Goal: Transaction & Acquisition: Purchase product/service

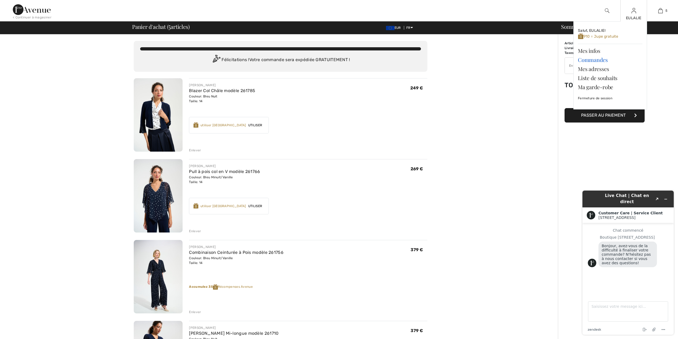
click at [602, 59] on link "Commandes" at bounding box center [610, 59] width 65 height 9
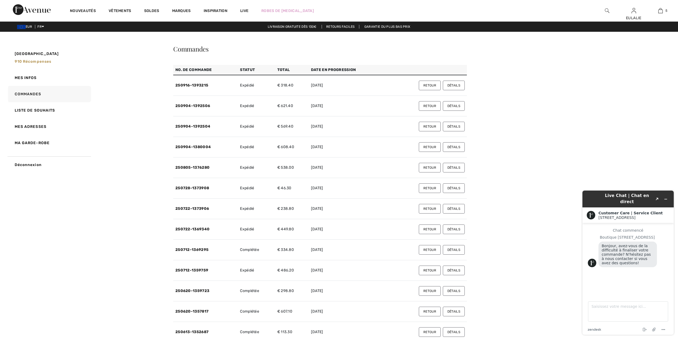
click at [451, 85] on button "Détails" at bounding box center [454, 86] width 22 height 10
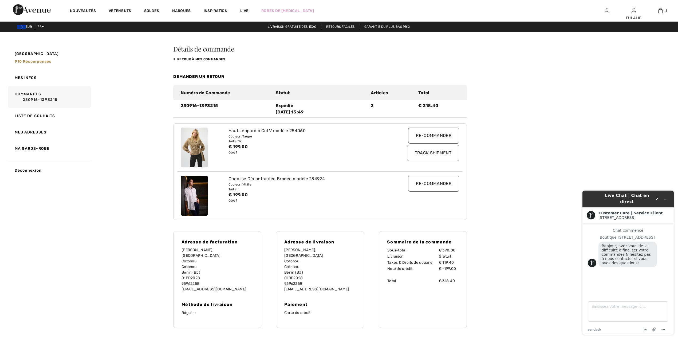
click at [436, 152] on input "Track Shipment" at bounding box center [433, 153] width 52 height 16
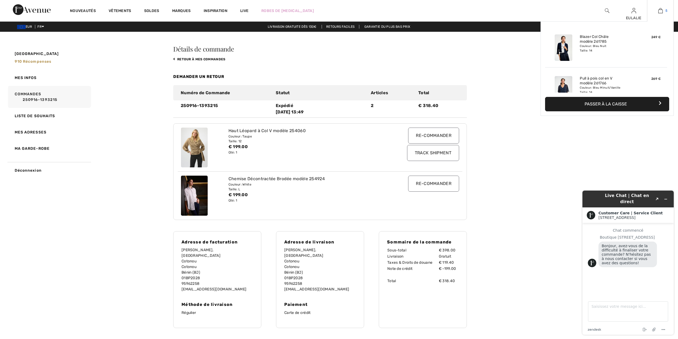
click at [659, 10] on img at bounding box center [660, 10] width 5 height 6
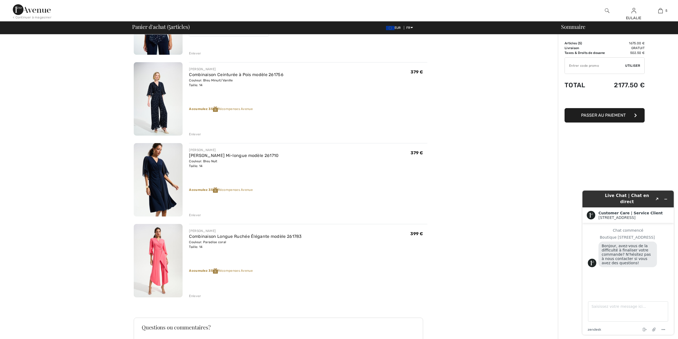
scroll to position [35, 0]
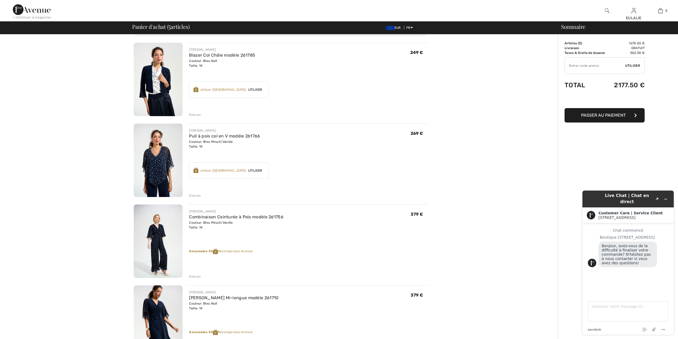
click at [196, 194] on div "Enlever" at bounding box center [195, 195] width 12 height 5
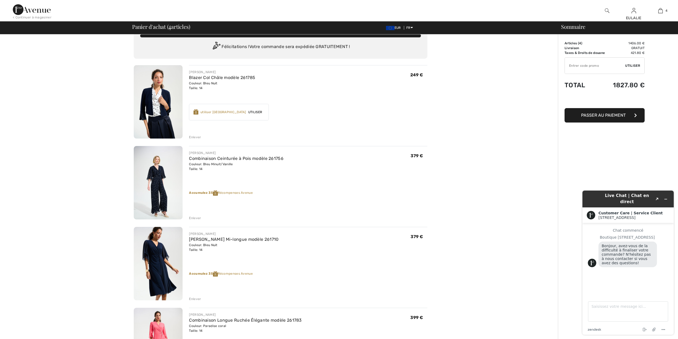
scroll to position [0, 0]
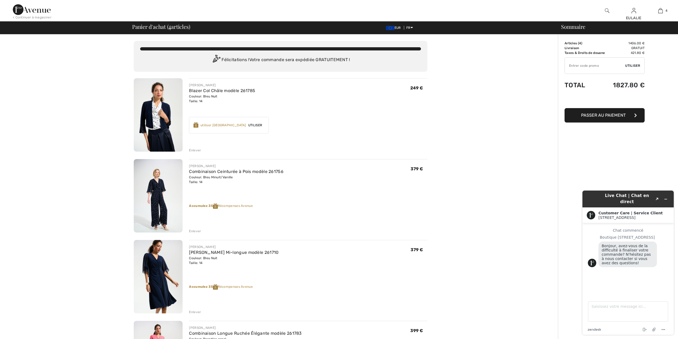
click at [19, 8] on img at bounding box center [32, 9] width 38 height 11
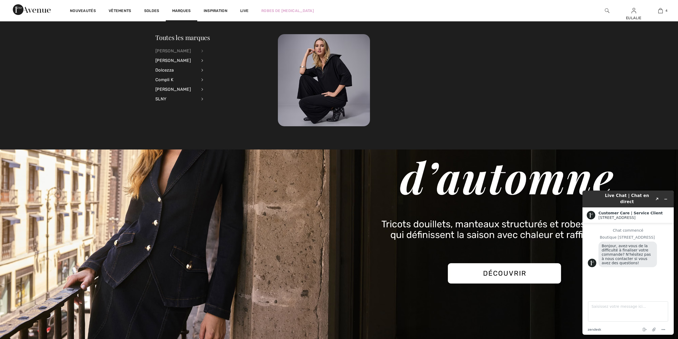
click at [181, 49] on div "[PERSON_NAME]" at bounding box center [176, 51] width 42 height 10
click at [222, 49] on link "Voir tout" at bounding box center [231, 50] width 43 height 9
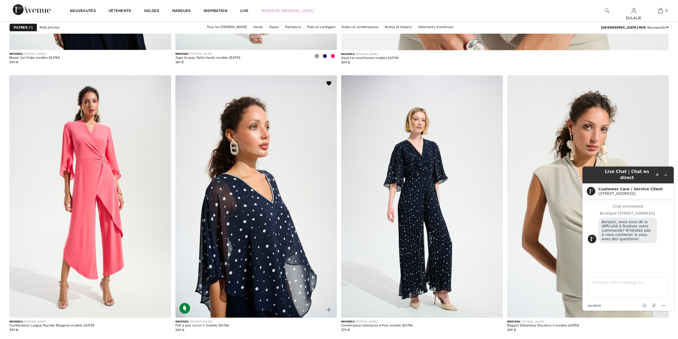
scroll to position [782, 0]
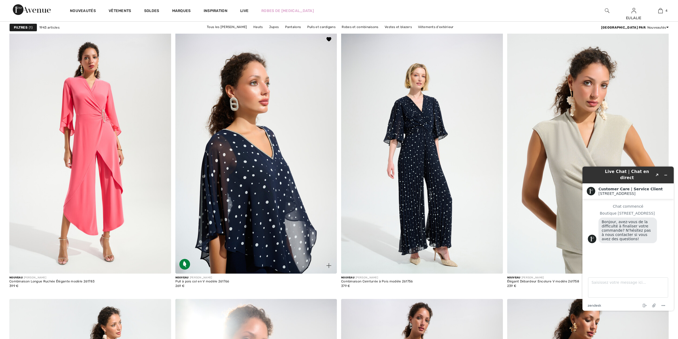
click at [270, 171] on img at bounding box center [256, 152] width 162 height 242
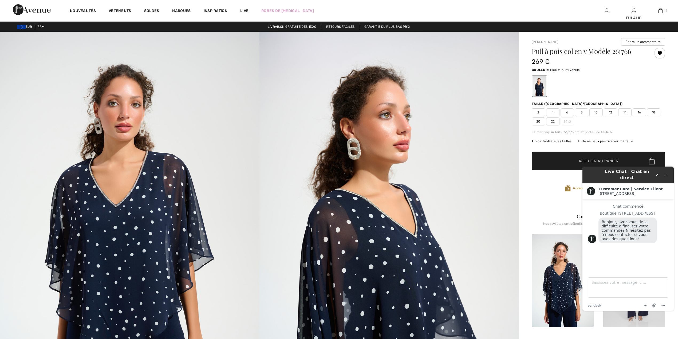
click at [624, 113] on span "14" at bounding box center [624, 112] width 13 height 8
click at [551, 161] on span "✔ Ajouté au panier Ajouter au panier" at bounding box center [597, 161] width 133 height 19
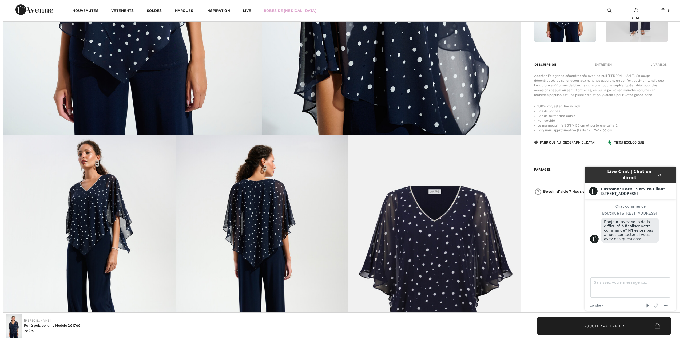
scroll to position [284, 0]
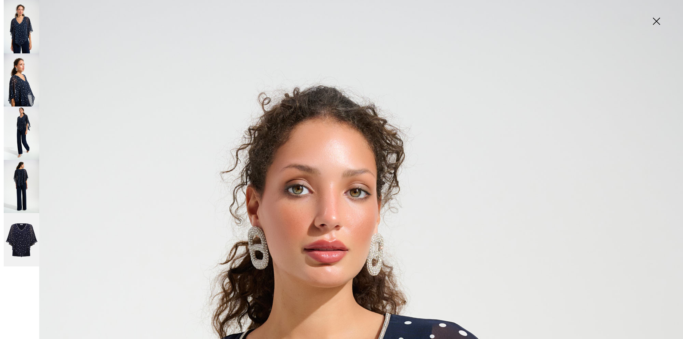
click at [14, 232] on img at bounding box center [21, 239] width 35 height 53
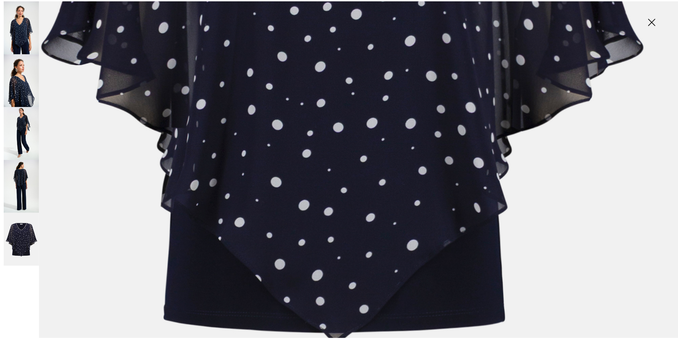
scroll to position [498, 0]
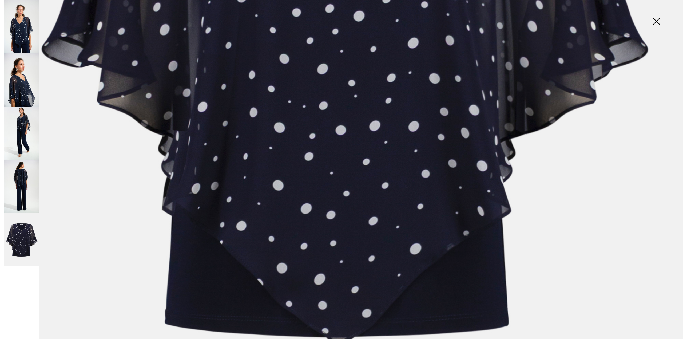
click at [654, 19] on img at bounding box center [656, 21] width 27 height 27
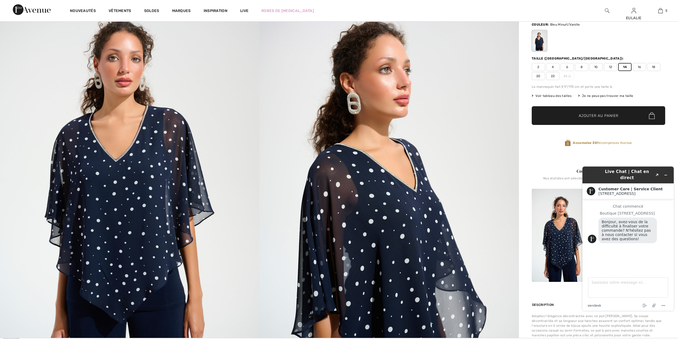
scroll to position [178, 0]
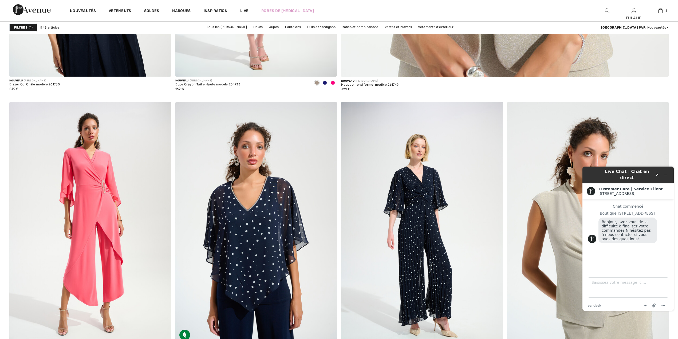
scroll to position [711, 0]
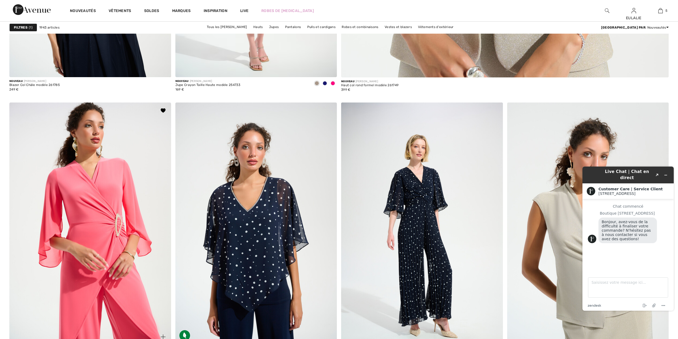
click at [103, 188] on img at bounding box center [90, 223] width 162 height 242
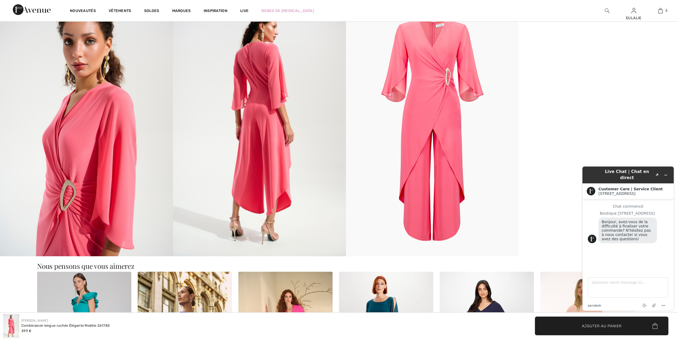
scroll to position [427, 0]
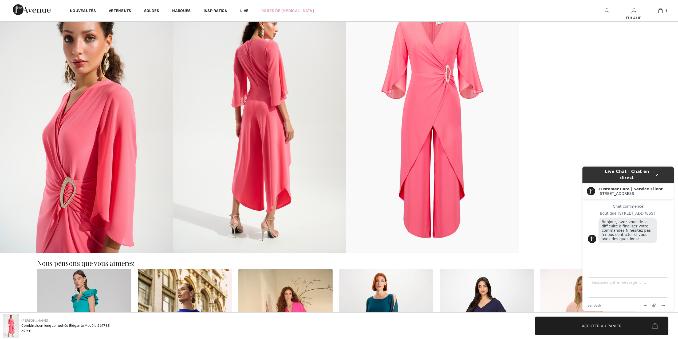
click at [91, 139] on img at bounding box center [86, 123] width 173 height 259
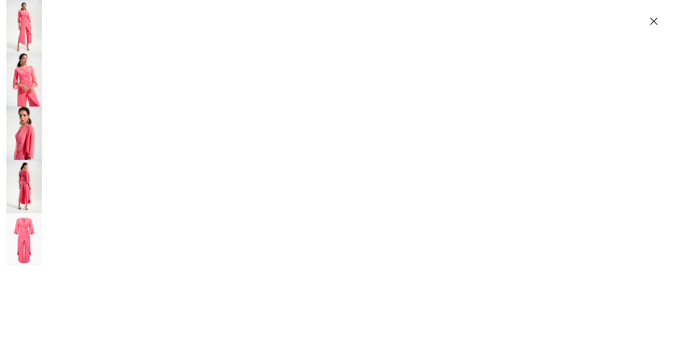
scroll to position [431, 0]
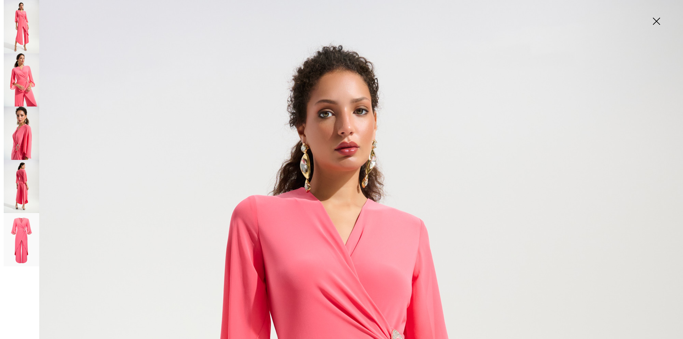
click at [17, 140] on img at bounding box center [21, 132] width 35 height 53
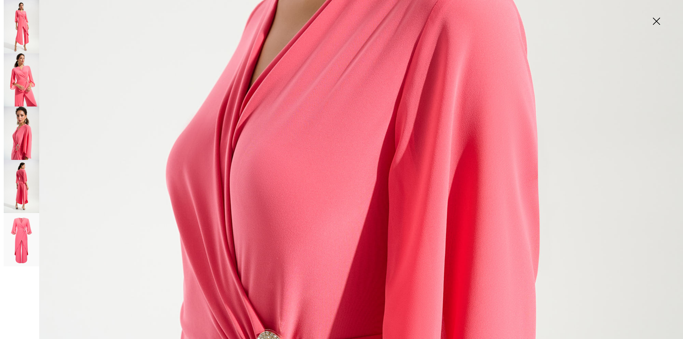
scroll to position [605, 0]
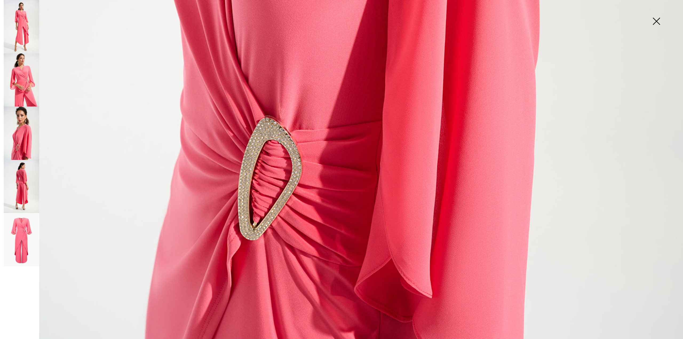
click at [25, 90] on img at bounding box center [21, 79] width 35 height 53
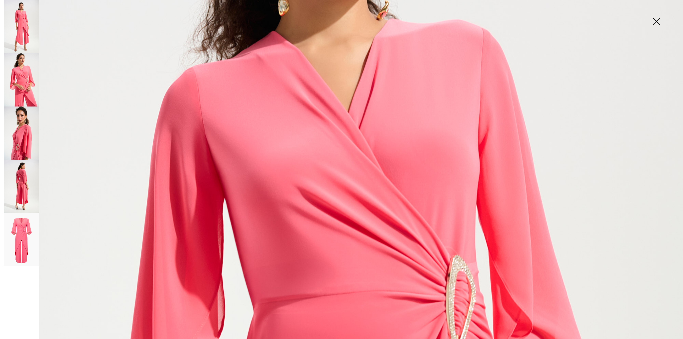
scroll to position [71, 0]
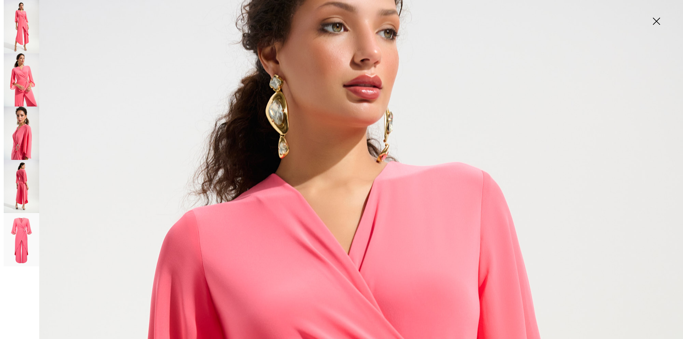
click at [15, 229] on img at bounding box center [21, 239] width 35 height 53
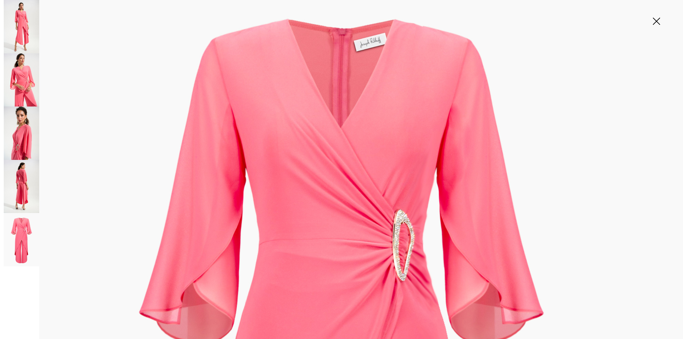
click at [656, 21] on img at bounding box center [656, 21] width 27 height 27
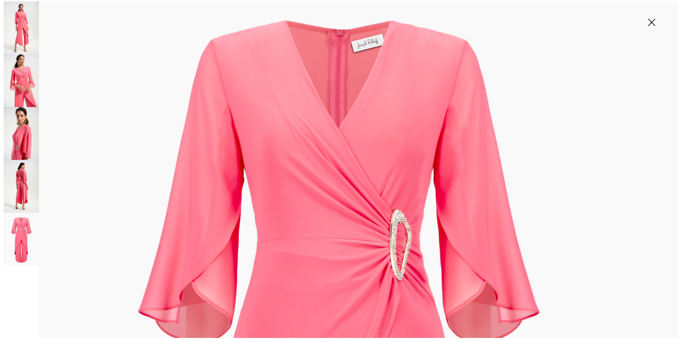
scroll to position [427, 0]
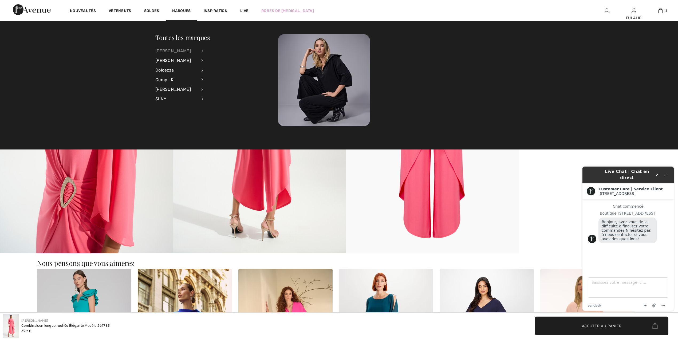
click at [188, 50] on div "[PERSON_NAME]" at bounding box center [176, 51] width 42 height 10
click at [233, 100] on link "Robes et combinaisons" at bounding box center [231, 103] width 43 height 9
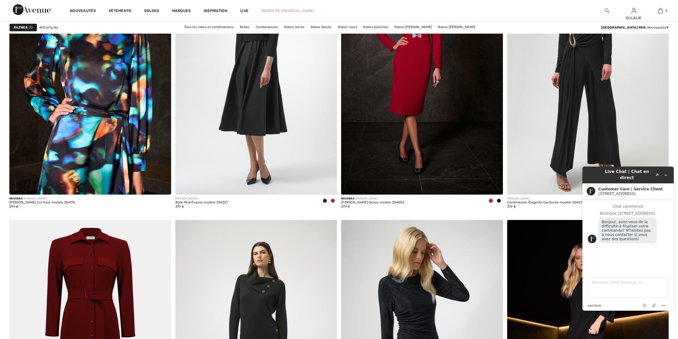
scroll to position [1607, 0]
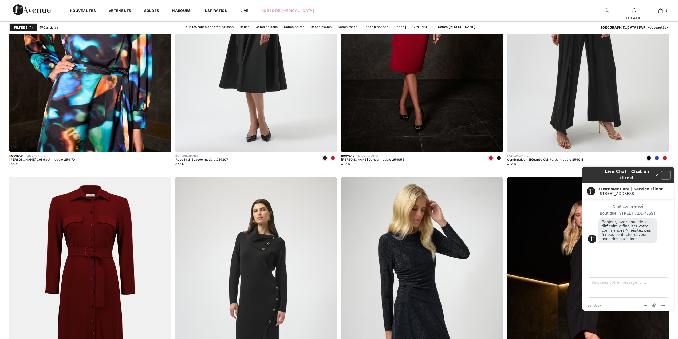
click at [667, 173] on icon "Réduire le widget" at bounding box center [665, 175] width 4 height 4
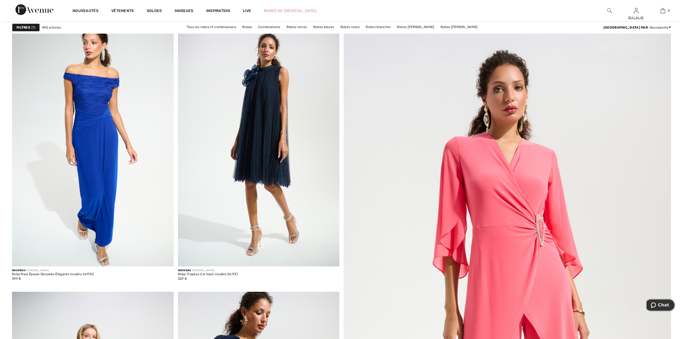
scroll to position [0, 0]
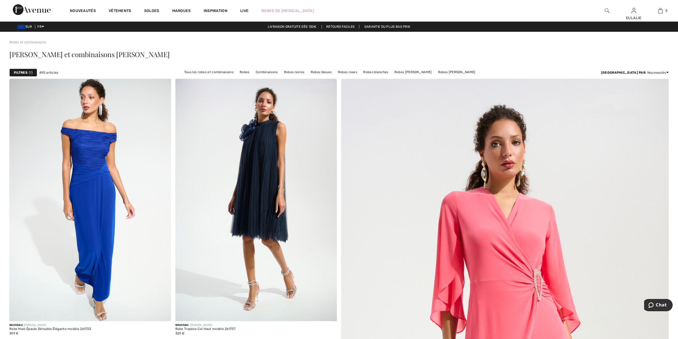
click at [23, 71] on strong "Filtres" at bounding box center [21, 72] width 14 height 5
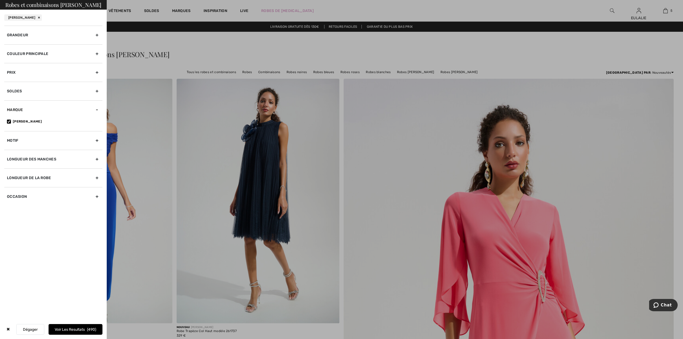
click at [95, 32] on div "Grandeur" at bounding box center [53, 35] width 98 height 19
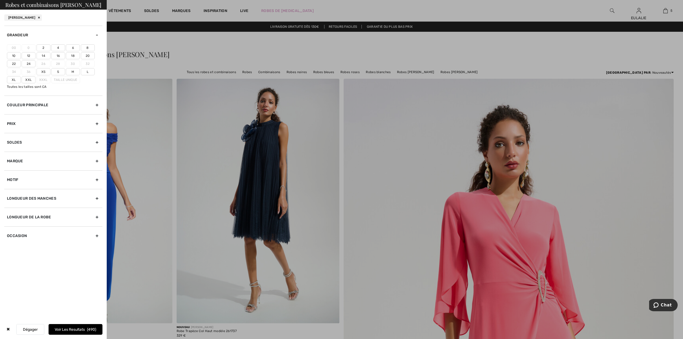
click at [43, 57] on label "14" at bounding box center [44, 55] width 14 height 7
click at [0, 0] on input"] "14" at bounding box center [0, 0] width 0 height 0
click at [80, 331] on button "Voir les resultats 185" at bounding box center [76, 329] width 54 height 11
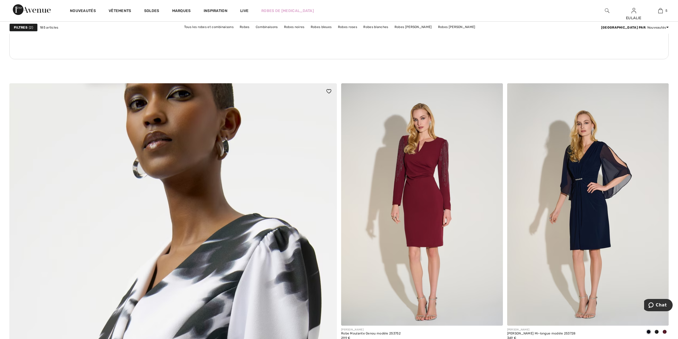
scroll to position [2027, 0]
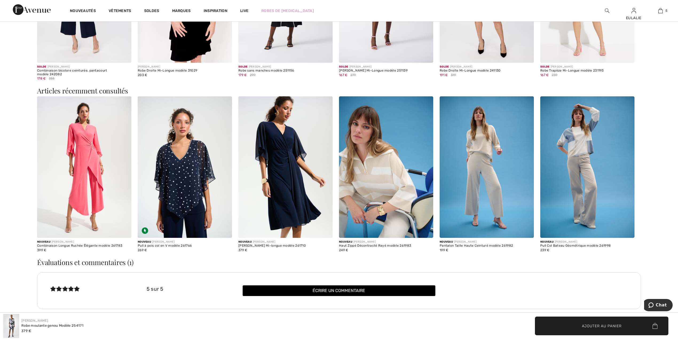
scroll to position [960, 0]
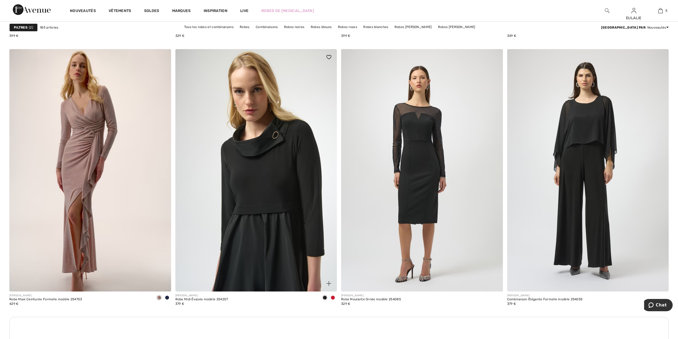
scroll to position [2952, 0]
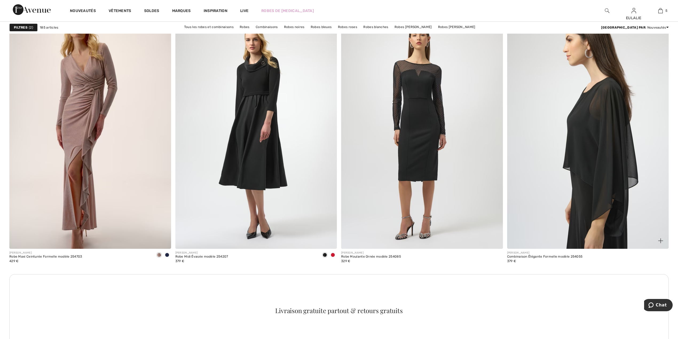
click at [617, 96] on img at bounding box center [588, 127] width 162 height 242
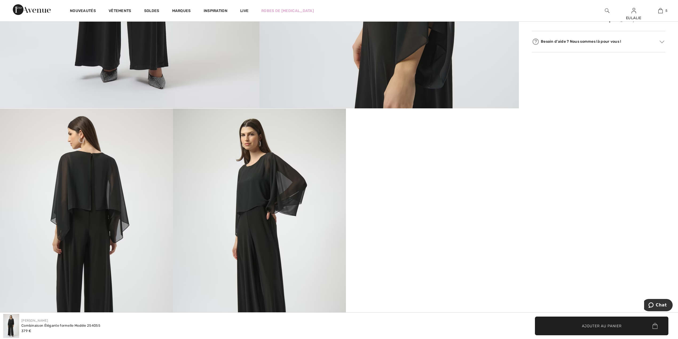
scroll to position [462, 0]
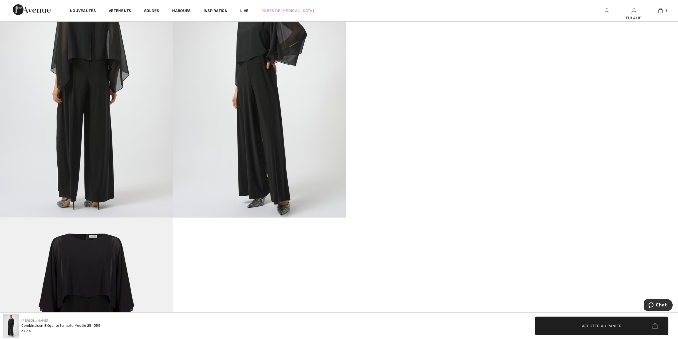
click at [84, 66] on img at bounding box center [86, 87] width 173 height 259
click at [134, 49] on img at bounding box center [86, 87] width 173 height 259
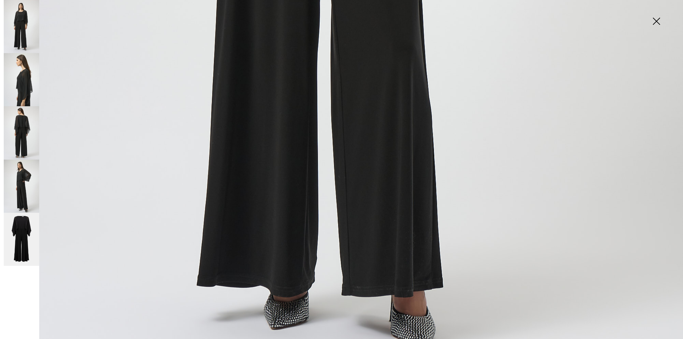
scroll to position [677, 0]
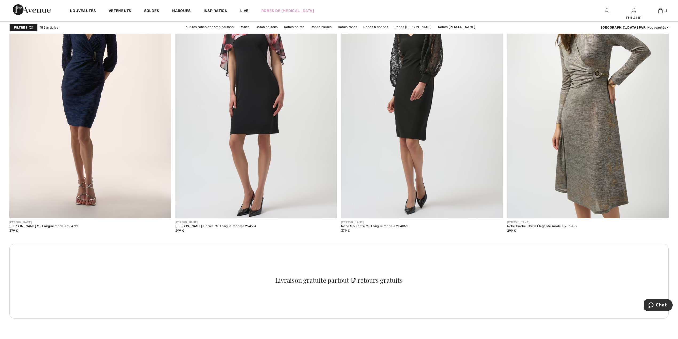
scroll to position [1814, 0]
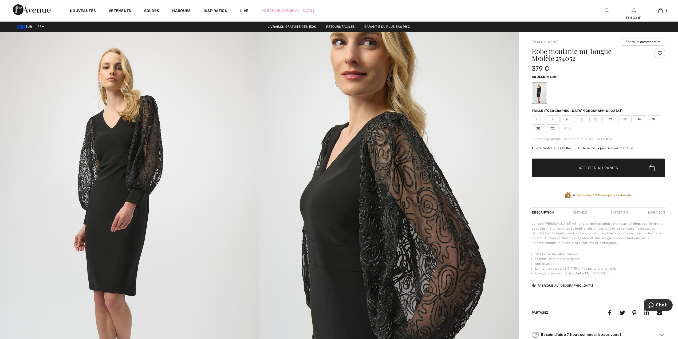
click at [97, 134] on img at bounding box center [129, 226] width 259 height 389
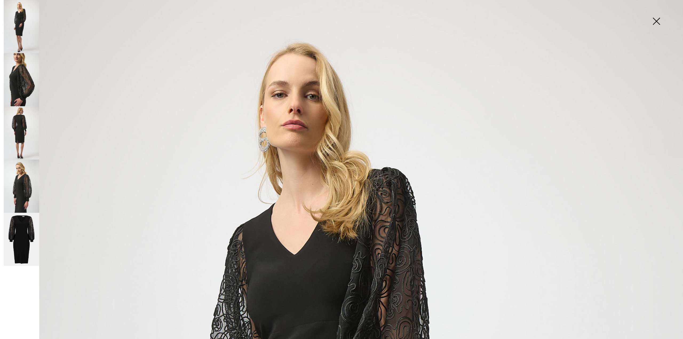
click at [19, 124] on img at bounding box center [21, 132] width 35 height 53
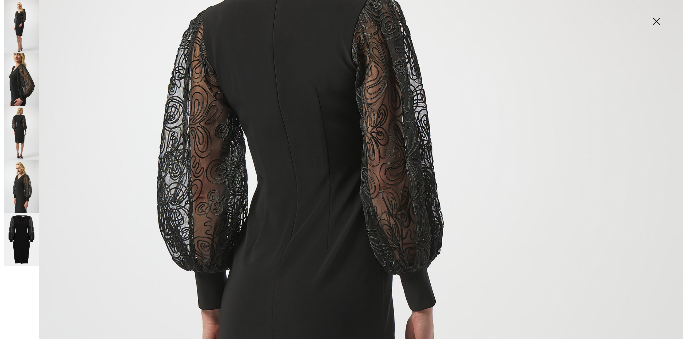
scroll to position [284, 0]
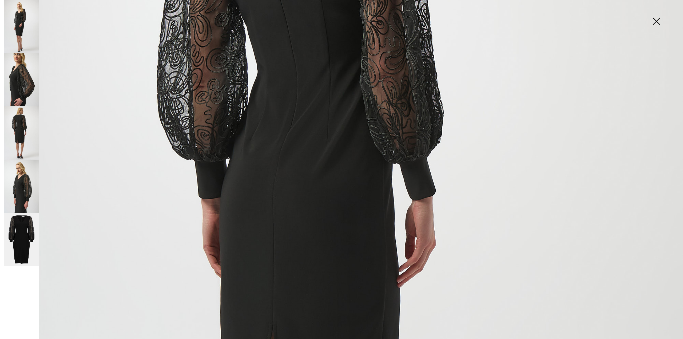
click at [17, 196] on img at bounding box center [21, 186] width 35 height 53
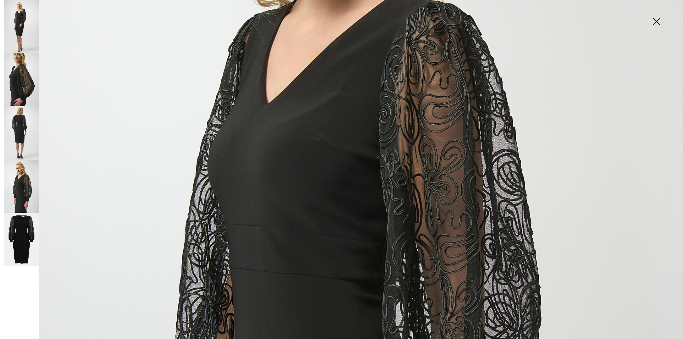
click at [18, 79] on img at bounding box center [21, 79] width 35 height 53
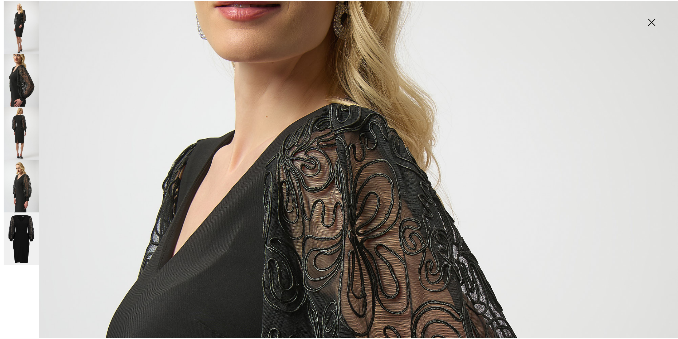
scroll to position [107, 0]
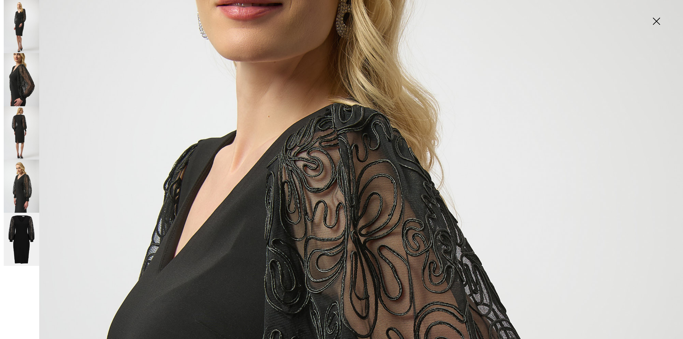
click at [27, 118] on img at bounding box center [21, 132] width 35 height 53
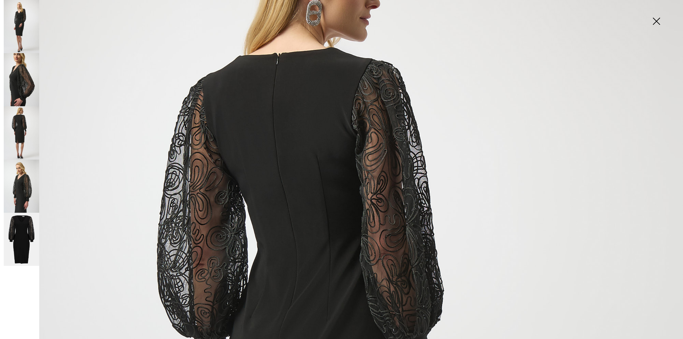
click at [655, 23] on img at bounding box center [656, 21] width 27 height 27
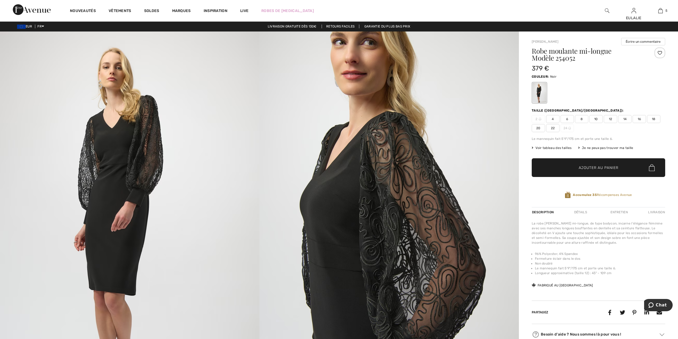
scroll to position [0, 0]
click at [640, 120] on span "16" at bounding box center [638, 119] width 13 height 8
click at [610, 169] on span "Ajouter au panier" at bounding box center [598, 168] width 40 height 6
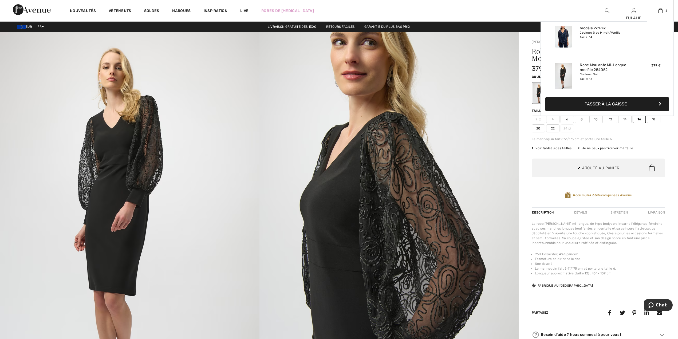
scroll to position [184, 0]
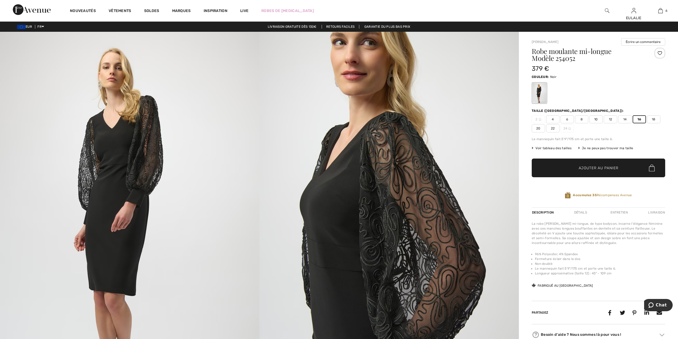
click at [659, 53] on div at bounding box center [659, 53] width 11 height 11
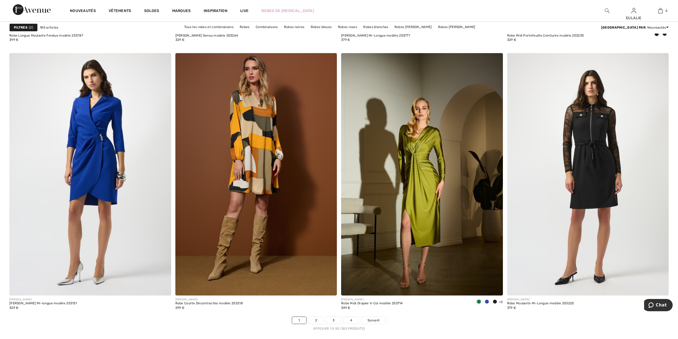
scroll to position [3798, 0]
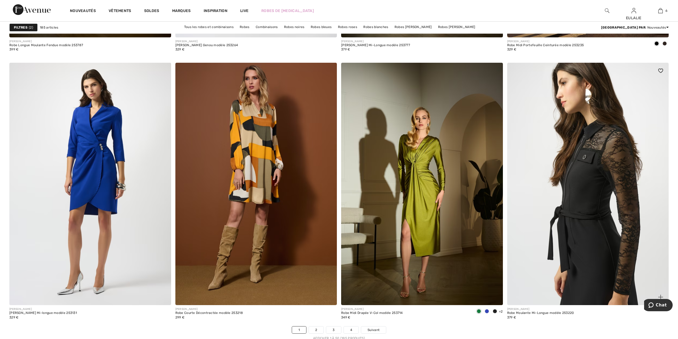
click at [595, 214] on img at bounding box center [588, 184] width 162 height 242
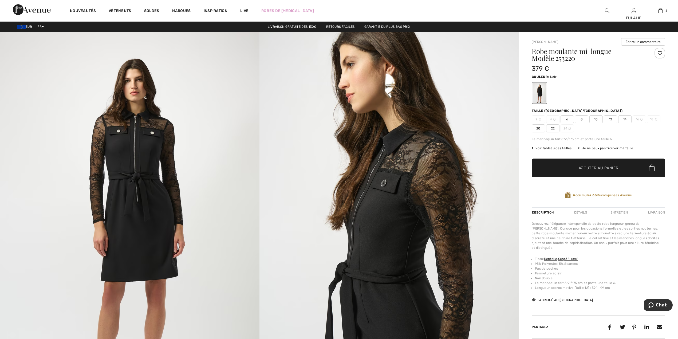
click at [134, 137] on img at bounding box center [129, 226] width 259 height 389
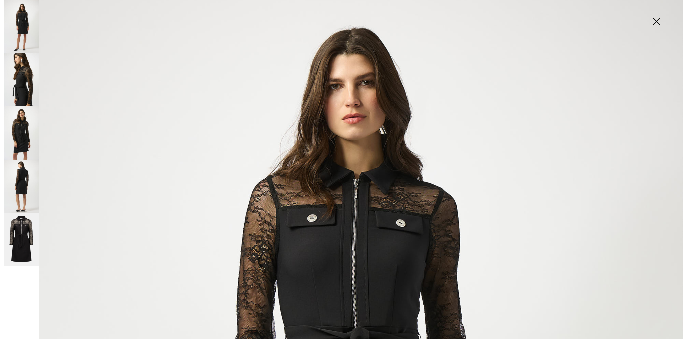
scroll to position [35, 0]
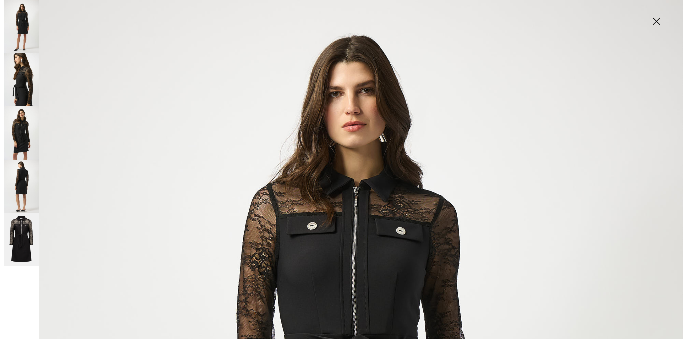
click at [19, 176] on img at bounding box center [21, 186] width 35 height 53
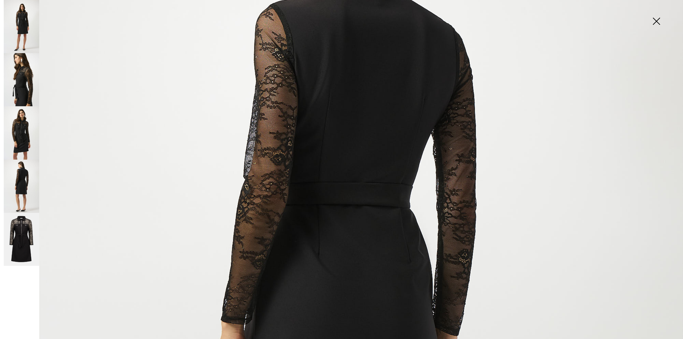
scroll to position [178, 0]
click at [18, 128] on img at bounding box center [21, 132] width 35 height 53
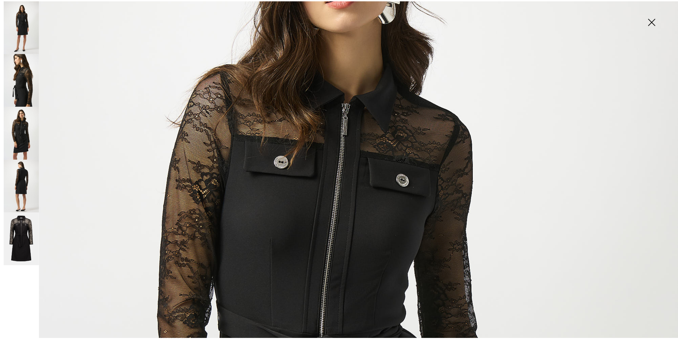
scroll to position [142, 0]
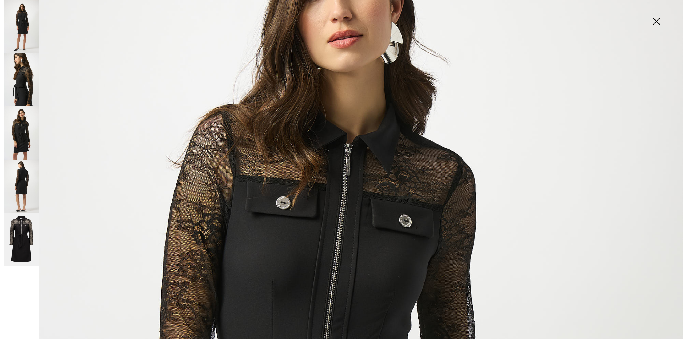
click at [14, 82] on img at bounding box center [21, 79] width 35 height 53
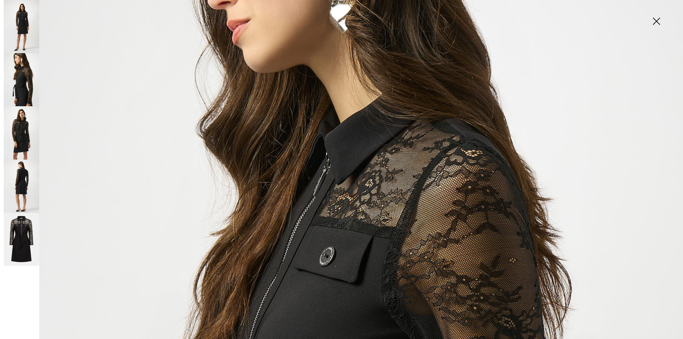
click at [657, 23] on img at bounding box center [656, 21] width 27 height 27
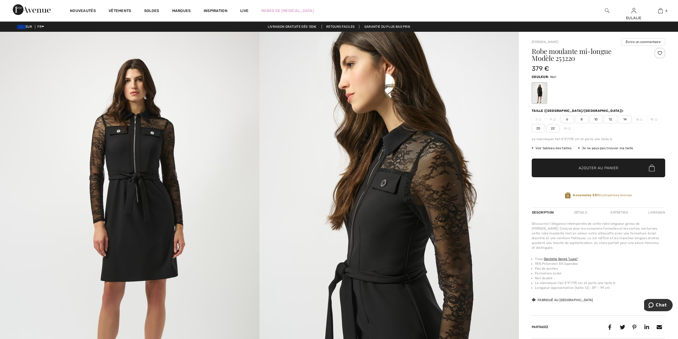
click at [623, 120] on span "14" at bounding box center [624, 119] width 13 height 8
click at [605, 170] on span "Ajouter au panier" at bounding box center [598, 168] width 40 height 6
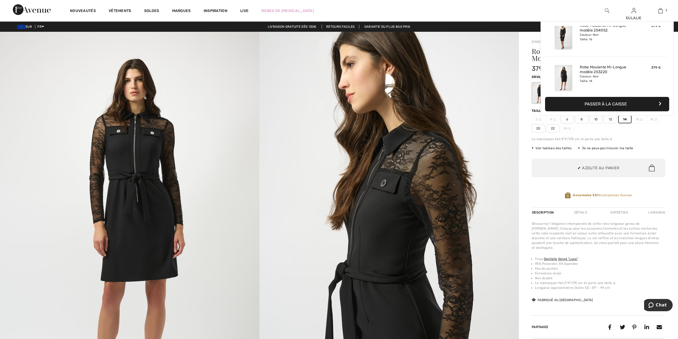
scroll to position [225, 0]
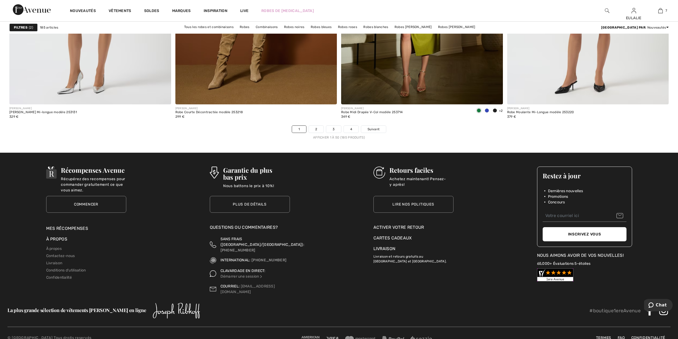
scroll to position [4011, 0]
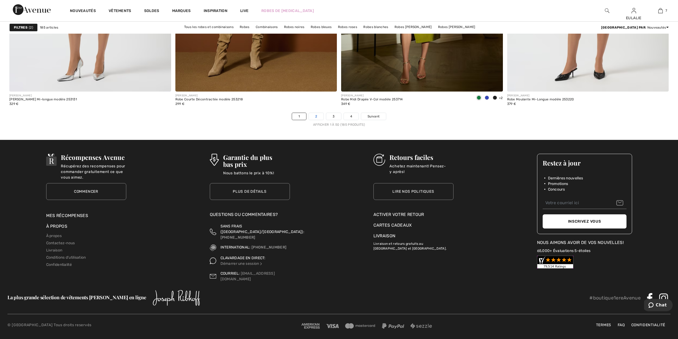
click at [316, 120] on link "2" at bounding box center [316, 116] width 15 height 7
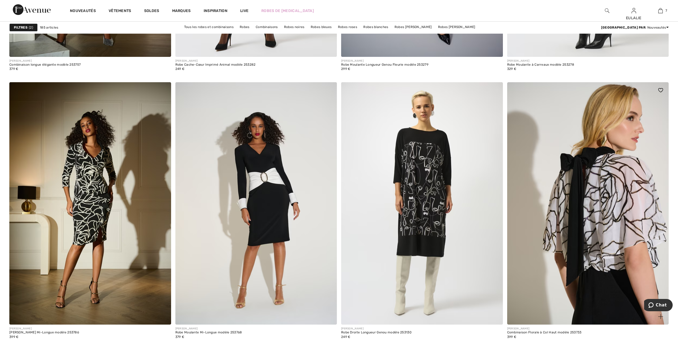
scroll to position [1707, 0]
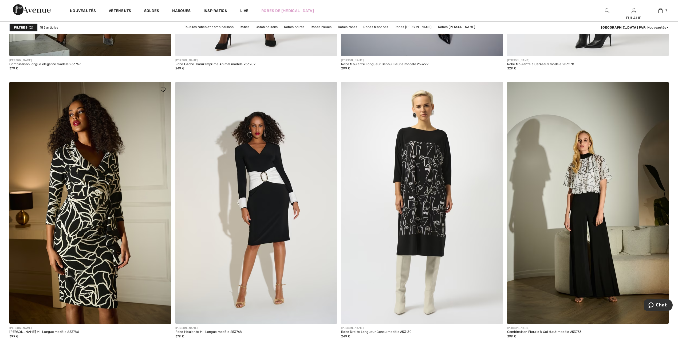
click at [92, 188] on img at bounding box center [90, 203] width 162 height 242
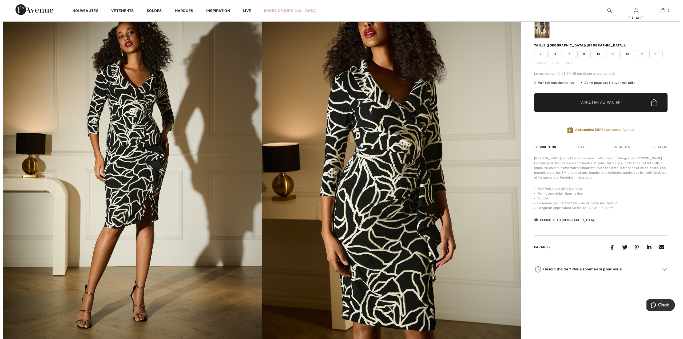
scroll to position [71, 0]
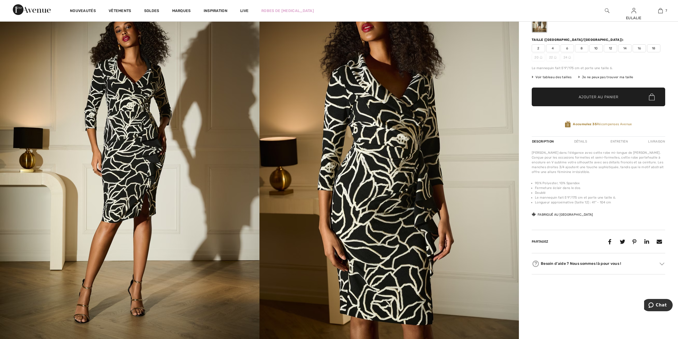
click at [122, 98] on img at bounding box center [129, 155] width 259 height 389
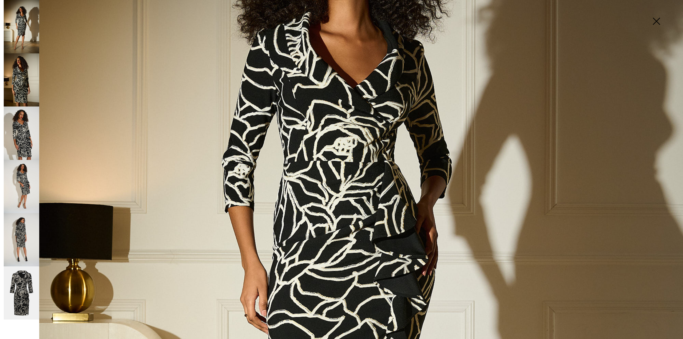
scroll to position [213, 0]
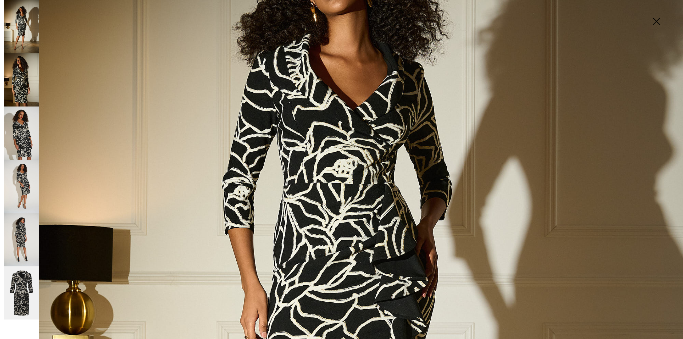
click at [23, 94] on img at bounding box center [21, 79] width 35 height 53
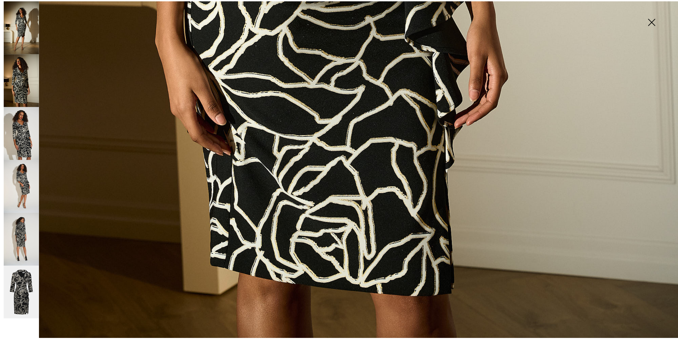
scroll to position [676, 0]
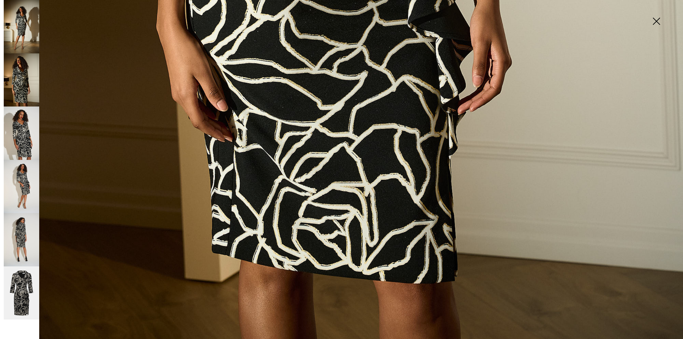
click at [657, 21] on img at bounding box center [656, 21] width 27 height 27
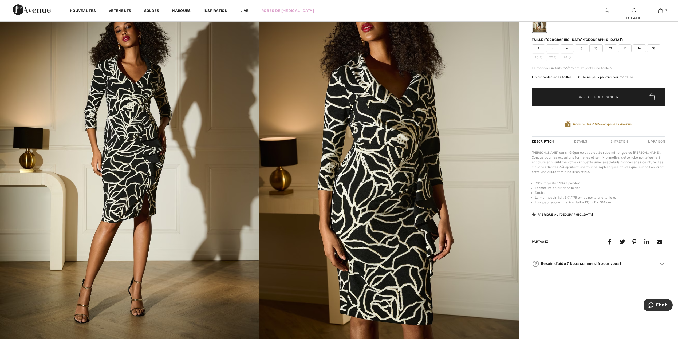
scroll to position [669, 0]
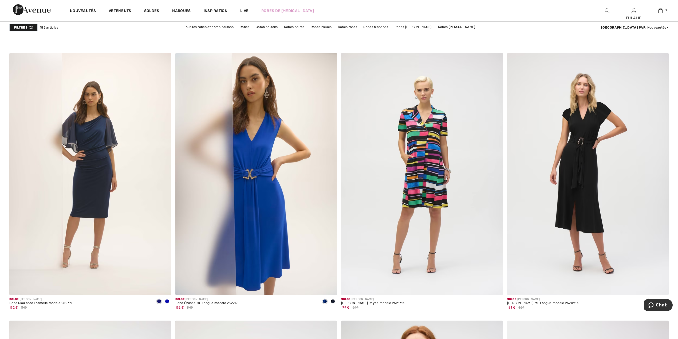
scroll to position [3415, 0]
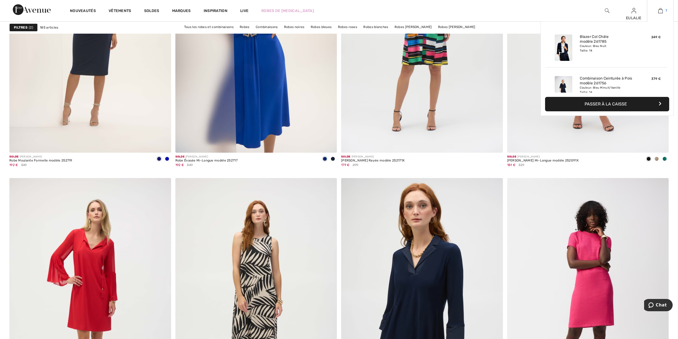
click at [659, 9] on img at bounding box center [660, 10] width 5 height 6
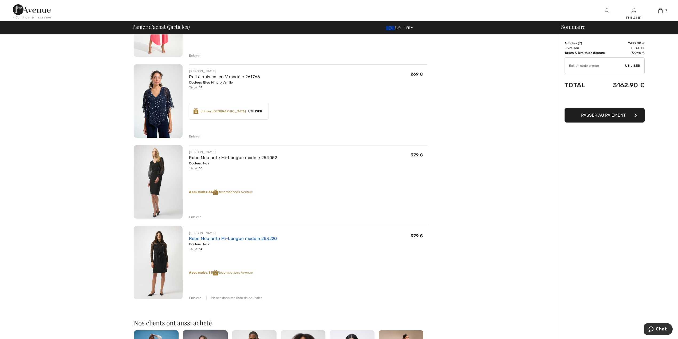
scroll to position [391, 0]
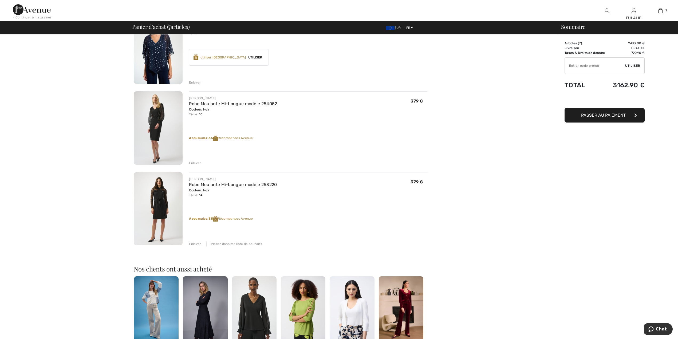
click at [222, 240] on div "Enlever Placer dans ma liste de souhaits" at bounding box center [308, 243] width 238 height 6
click at [222, 241] on div "Placer dans ma liste de souhaits" at bounding box center [234, 243] width 56 height 5
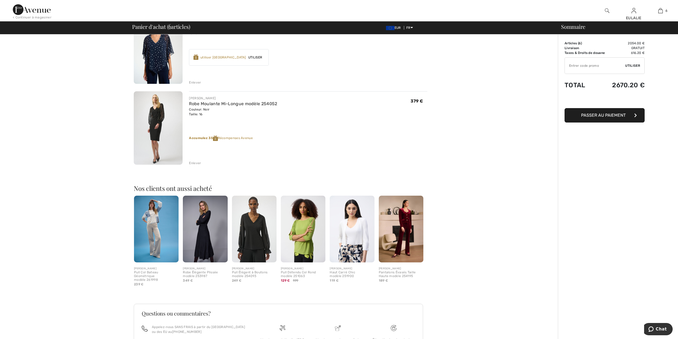
click at [193, 161] on div "Enlever" at bounding box center [195, 163] width 12 height 5
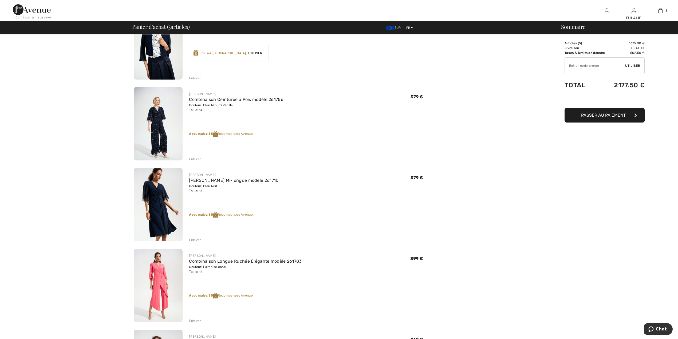
scroll to position [48, 0]
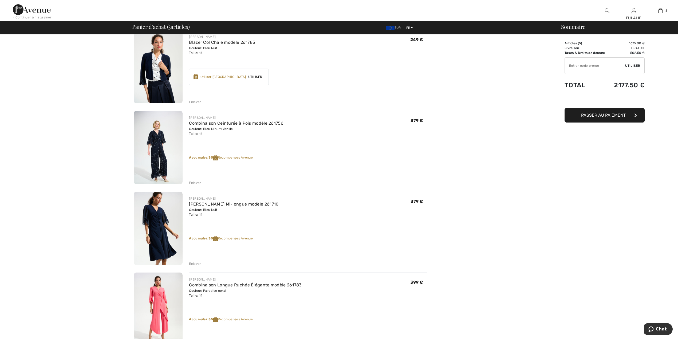
click at [195, 262] on div "Enlever" at bounding box center [195, 263] width 12 height 5
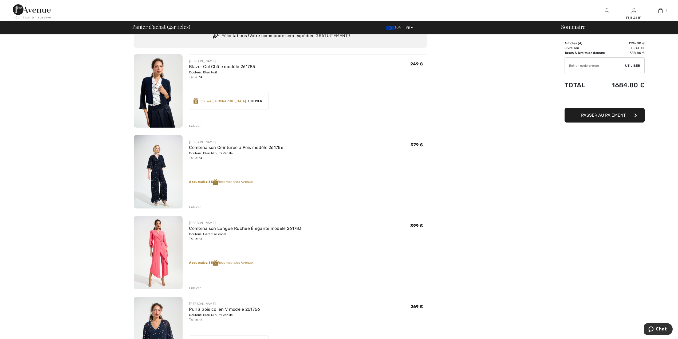
scroll to position [0, 0]
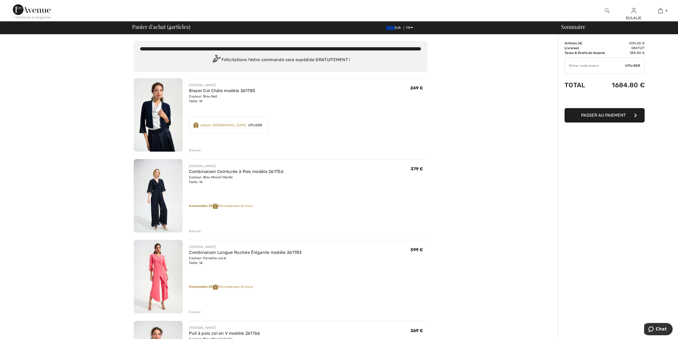
click at [164, 187] on img at bounding box center [158, 195] width 49 height 73
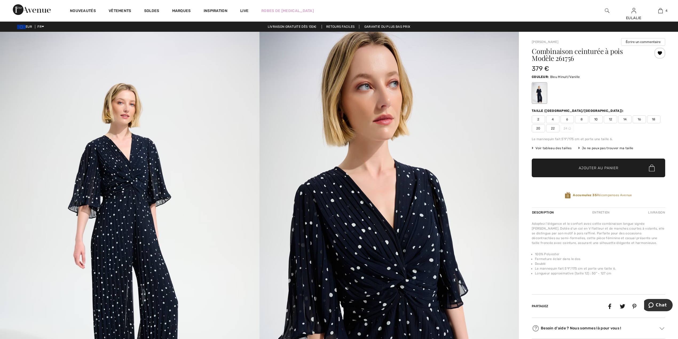
click at [140, 200] on img at bounding box center [129, 226] width 259 height 389
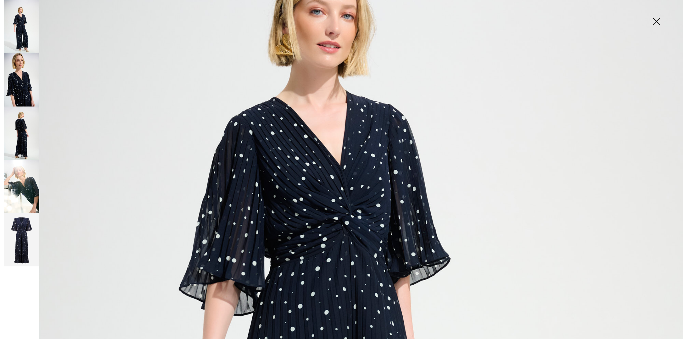
scroll to position [178, 0]
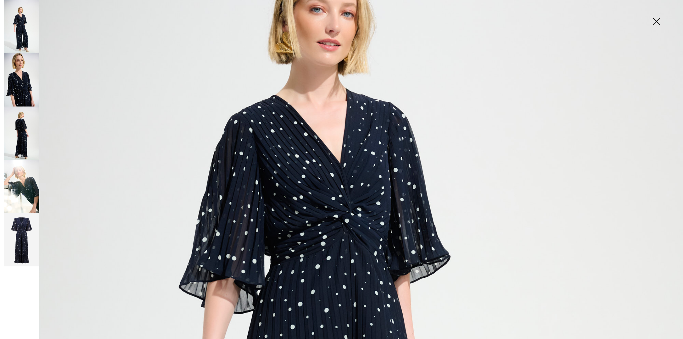
click at [23, 87] on img at bounding box center [21, 79] width 35 height 53
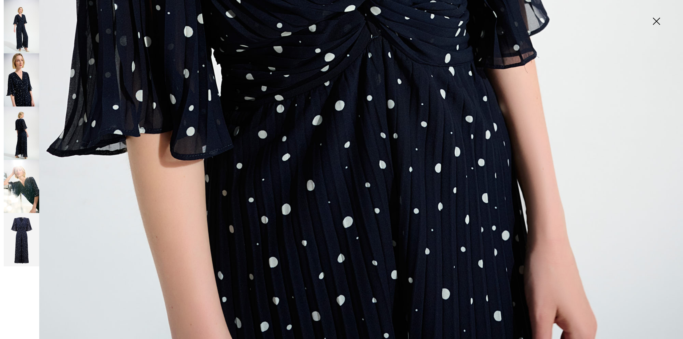
scroll to position [678, 0]
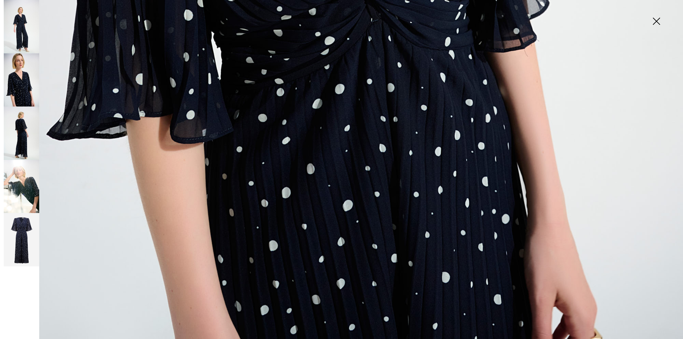
click at [25, 130] on img at bounding box center [21, 132] width 35 height 53
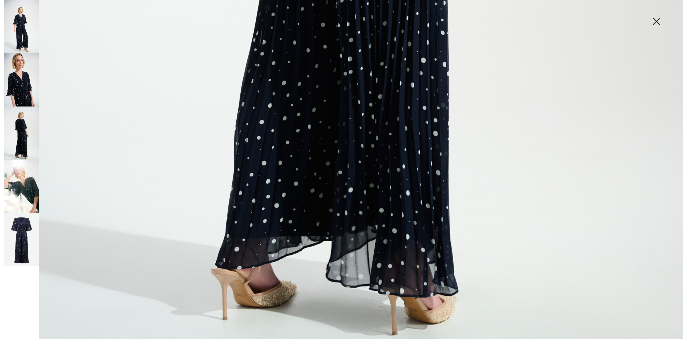
click at [15, 230] on img at bounding box center [21, 239] width 35 height 53
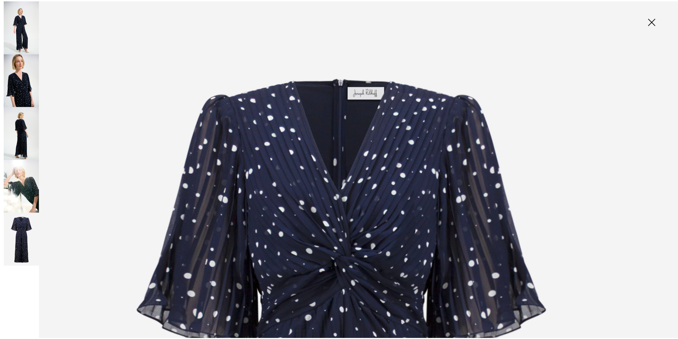
scroll to position [0, 0]
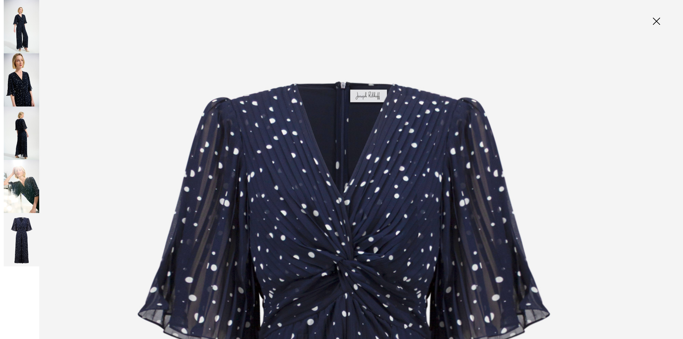
click at [660, 18] on img at bounding box center [656, 21] width 27 height 27
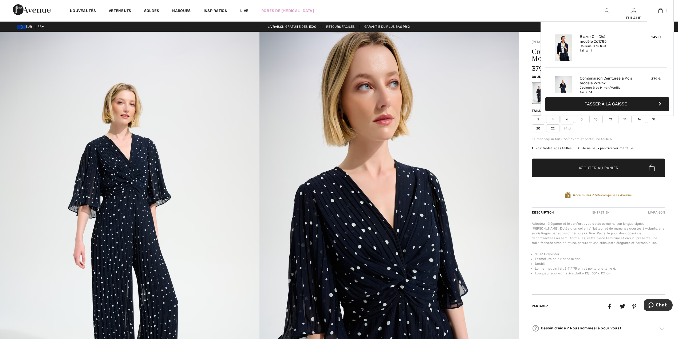
click at [658, 11] on img at bounding box center [660, 10] width 5 height 6
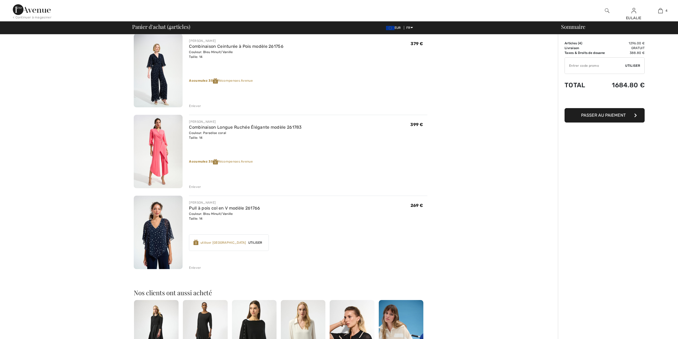
scroll to position [142, 0]
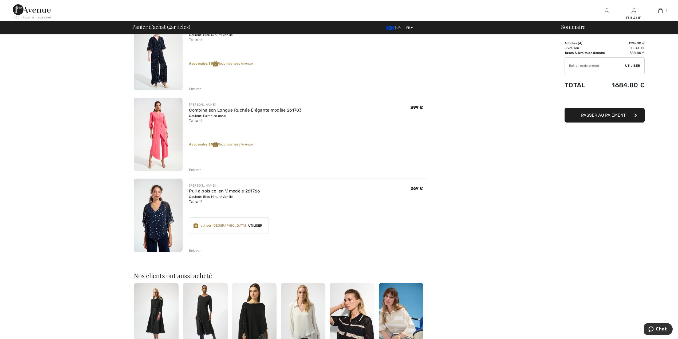
click at [193, 87] on div "Enlever" at bounding box center [195, 88] width 12 height 5
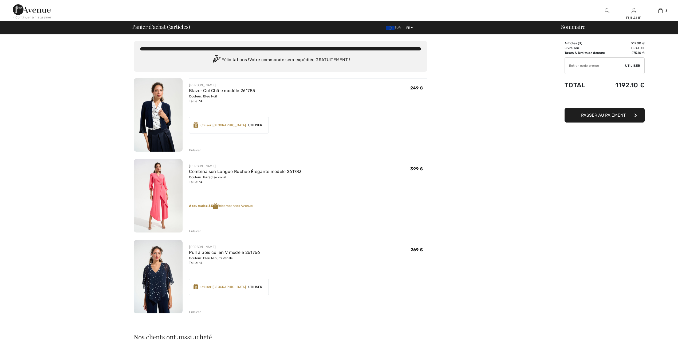
scroll to position [0, 0]
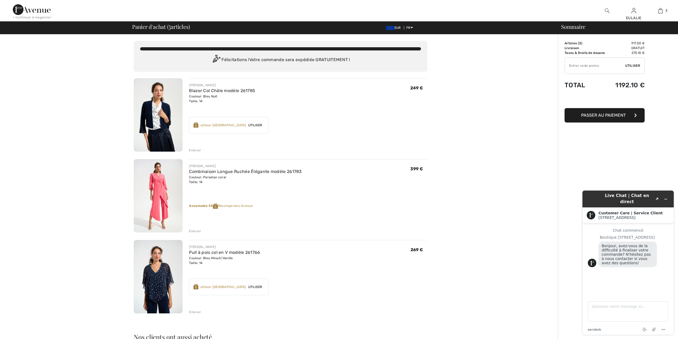
click at [160, 283] on img at bounding box center [158, 276] width 49 height 73
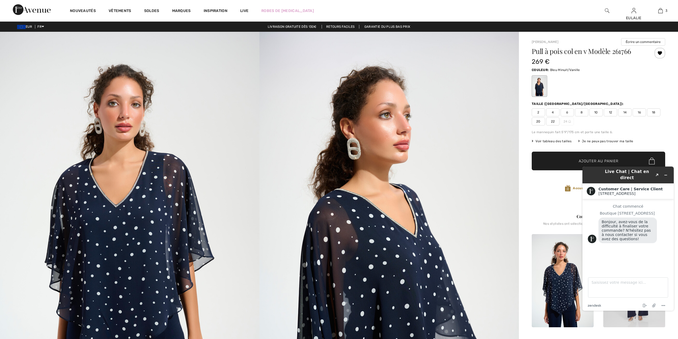
click at [146, 190] on img at bounding box center [129, 226] width 259 height 389
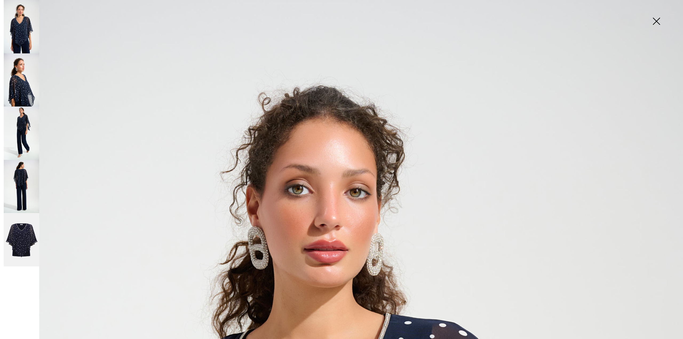
click at [17, 88] on img at bounding box center [21, 79] width 35 height 53
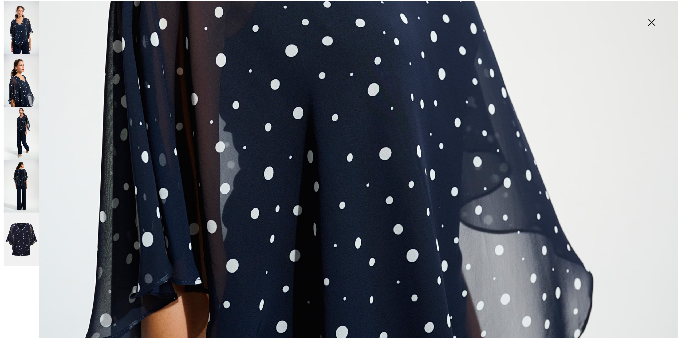
scroll to position [678, 0]
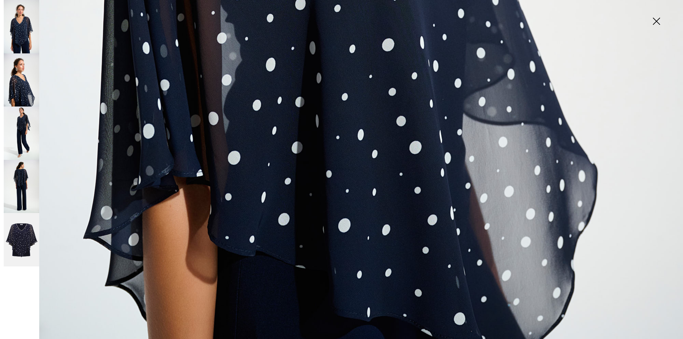
click at [658, 19] on img at bounding box center [656, 21] width 27 height 27
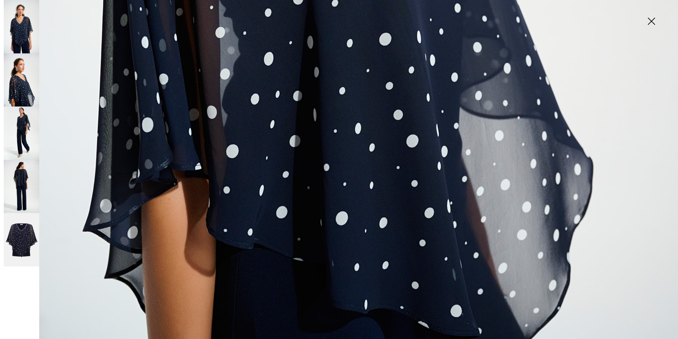
scroll to position [669, 0]
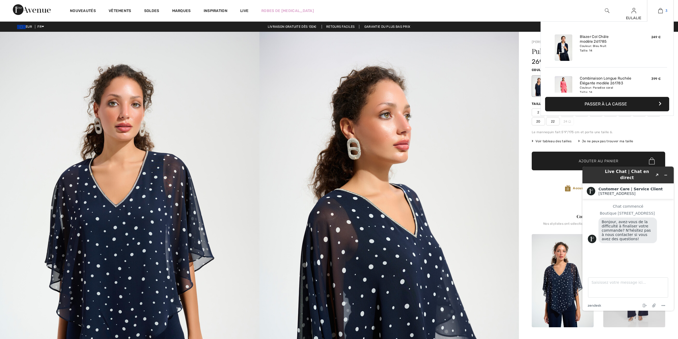
click at [660, 8] on img at bounding box center [660, 10] width 5 height 6
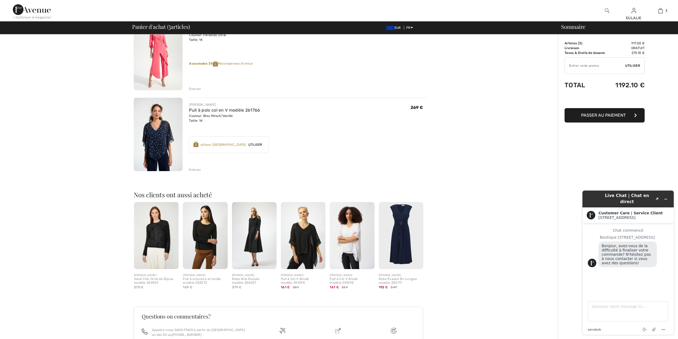
click at [195, 169] on div "Enlever" at bounding box center [195, 169] width 12 height 5
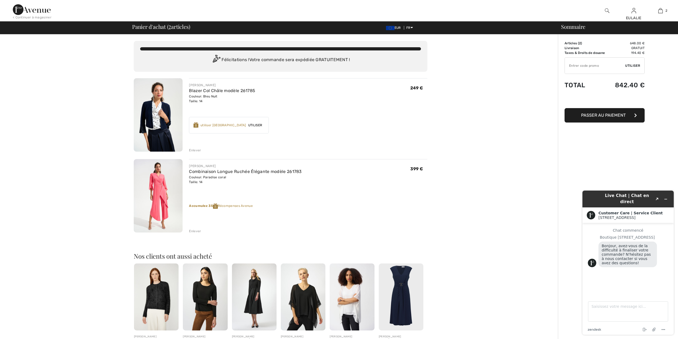
click at [155, 108] on img at bounding box center [158, 114] width 49 height 73
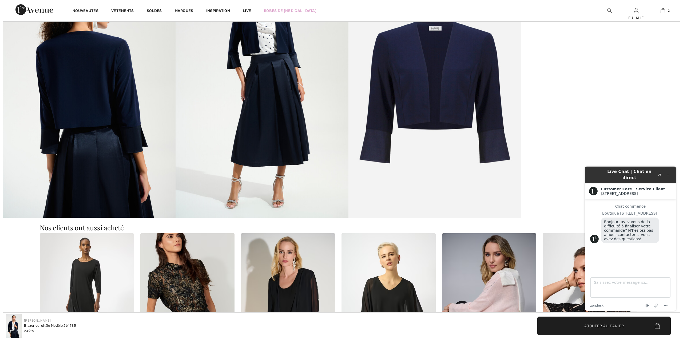
scroll to position [391, 0]
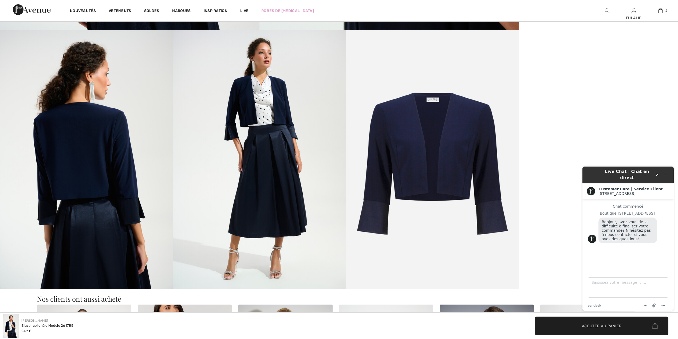
click at [260, 76] on img at bounding box center [259, 159] width 173 height 259
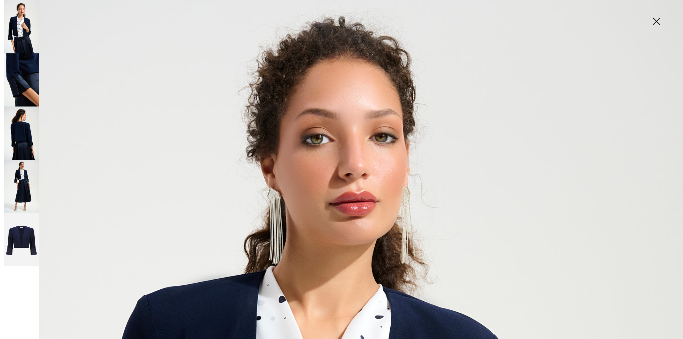
scroll to position [107, 0]
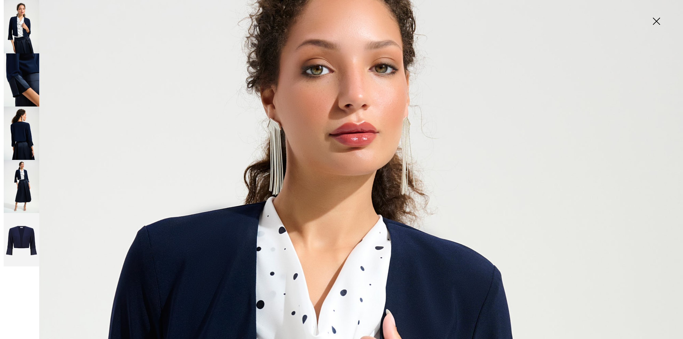
click at [19, 174] on img at bounding box center [21, 186] width 35 height 53
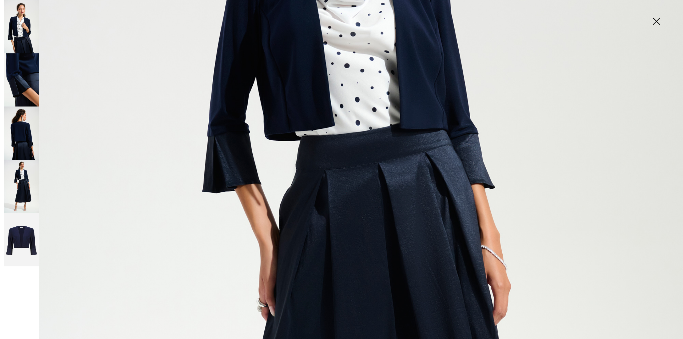
scroll to position [178, 0]
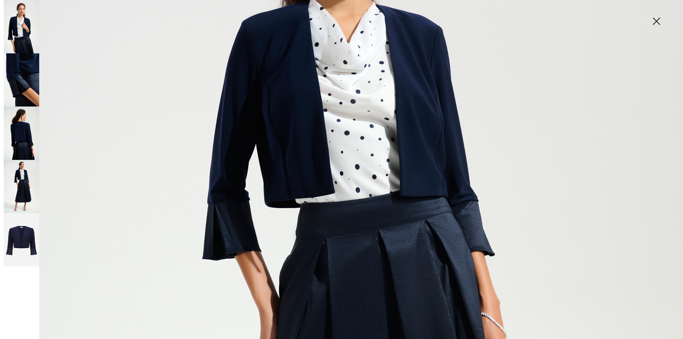
click at [23, 236] on img at bounding box center [21, 239] width 35 height 53
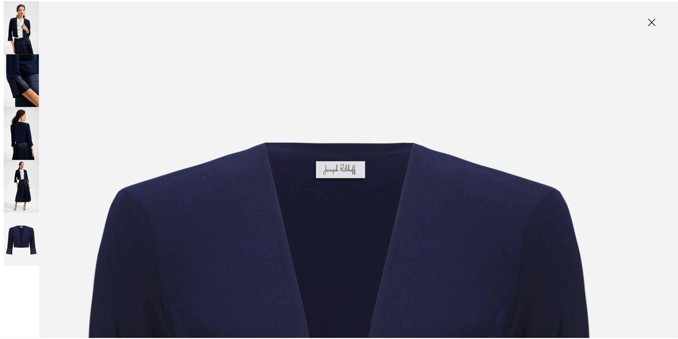
scroll to position [107, 0]
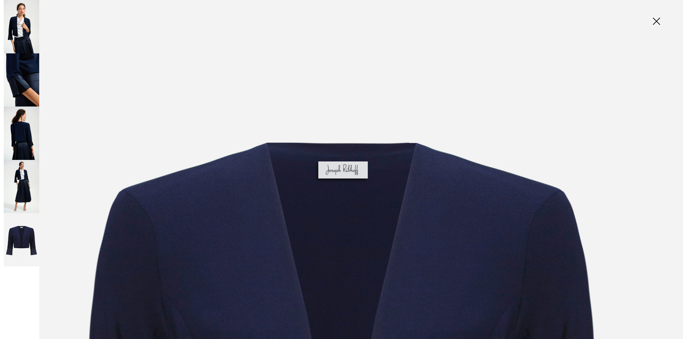
click at [655, 16] on img at bounding box center [656, 21] width 27 height 27
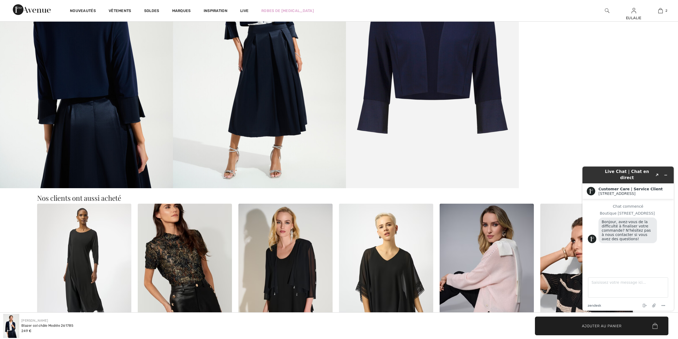
scroll to position [498, 0]
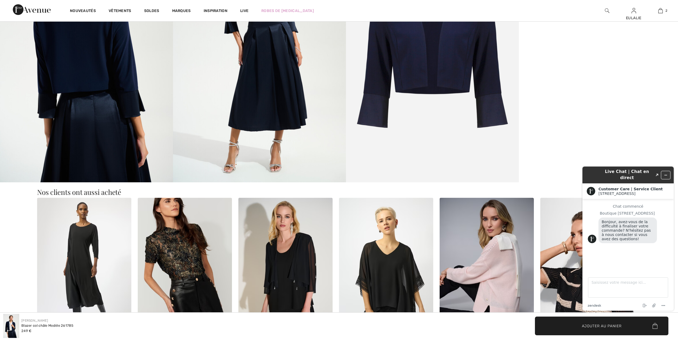
click at [666, 173] on icon "Réduire le widget" at bounding box center [665, 175] width 4 height 4
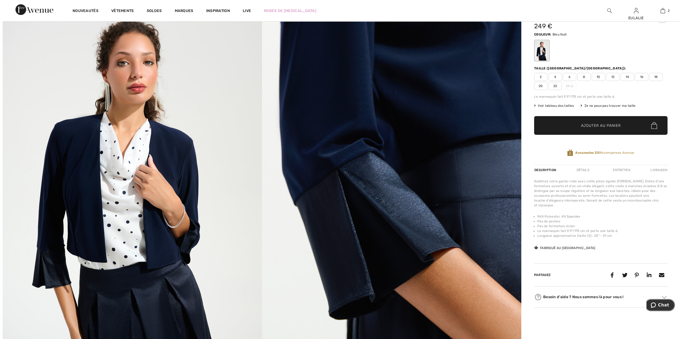
scroll to position [0, 0]
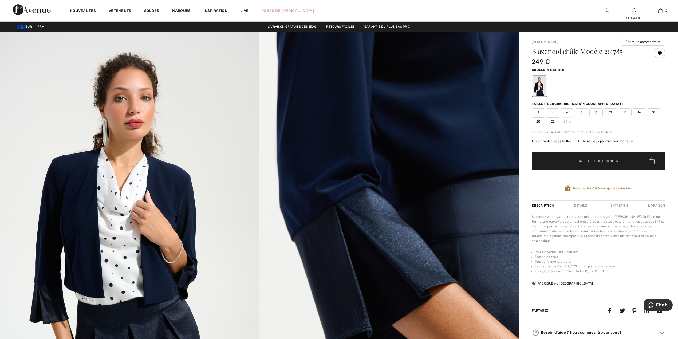
click at [353, 93] on img at bounding box center [388, 226] width 259 height 389
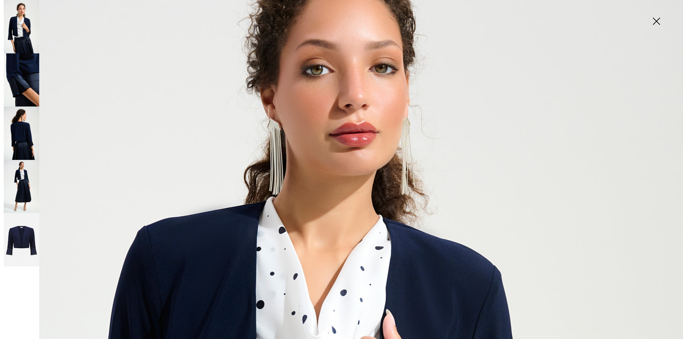
click at [20, 142] on img at bounding box center [21, 132] width 35 height 53
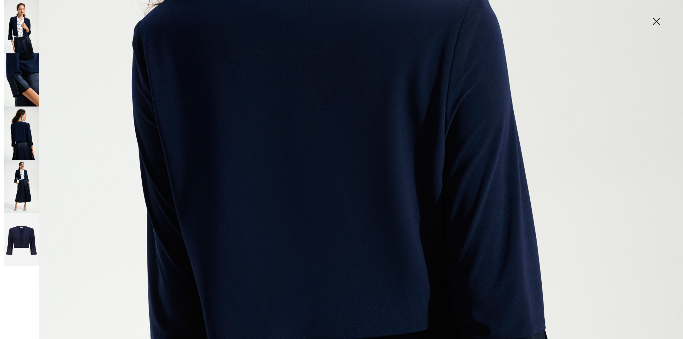
scroll to position [322, 0]
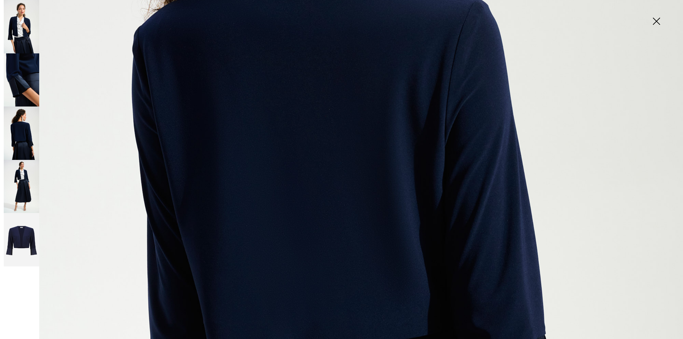
click at [24, 178] on img at bounding box center [21, 186] width 35 height 53
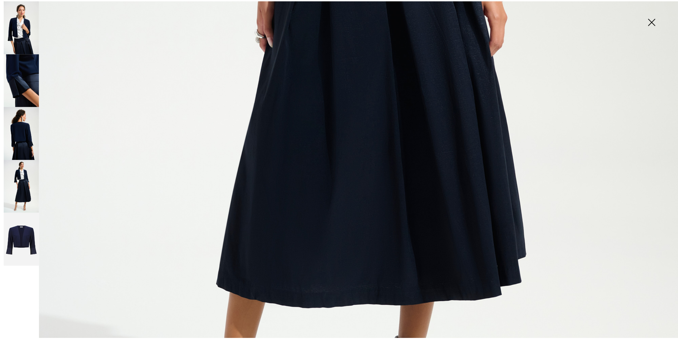
scroll to position [535, 0]
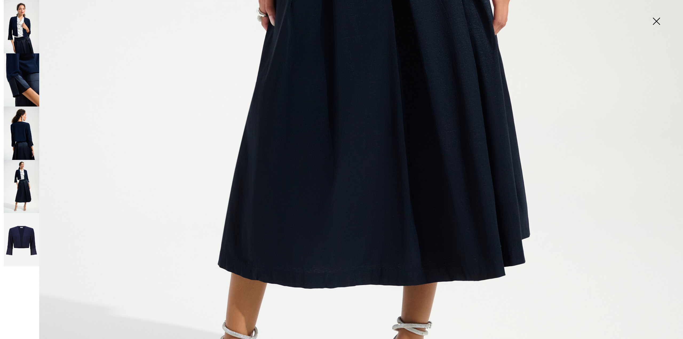
click at [659, 22] on img at bounding box center [656, 21] width 27 height 27
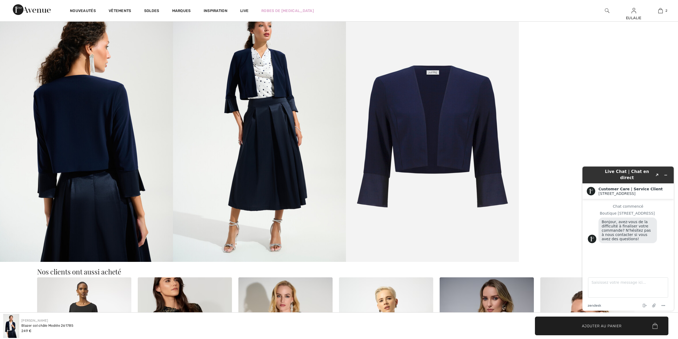
scroll to position [427, 0]
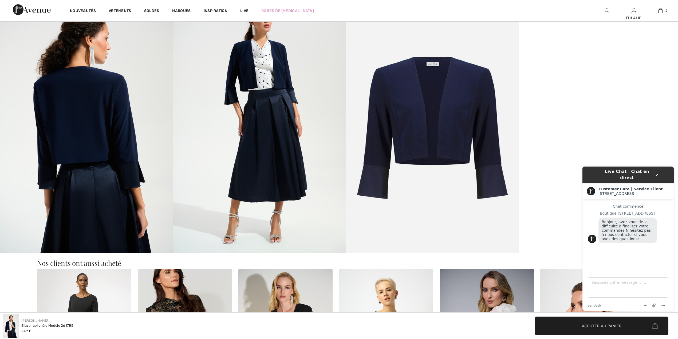
click at [80, 83] on img at bounding box center [86, 123] width 173 height 259
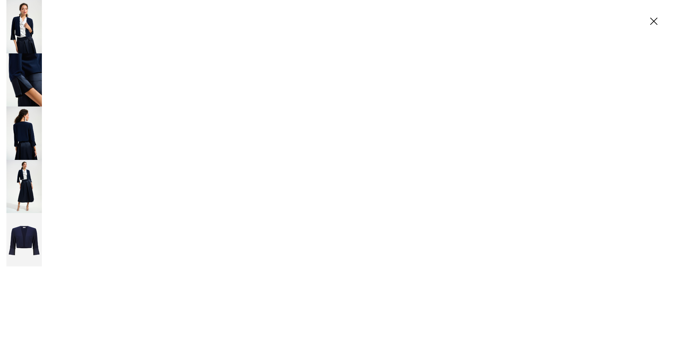
scroll to position [431, 0]
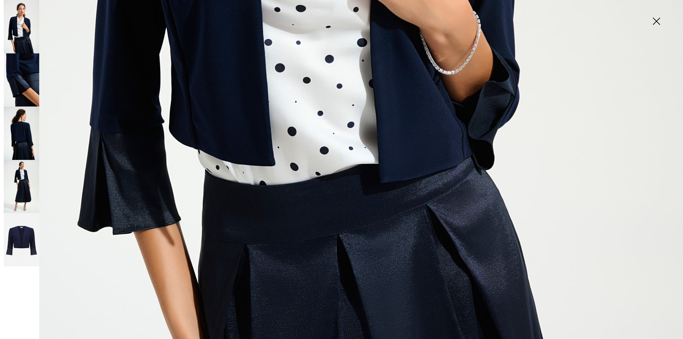
click at [23, 134] on img at bounding box center [21, 132] width 35 height 53
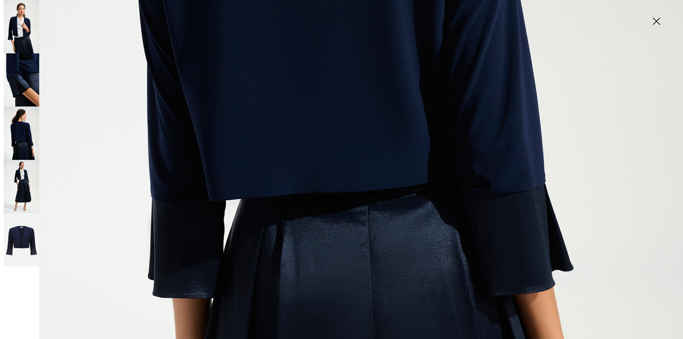
scroll to position [462, 0]
